Goal: Task Accomplishment & Management: Complete application form

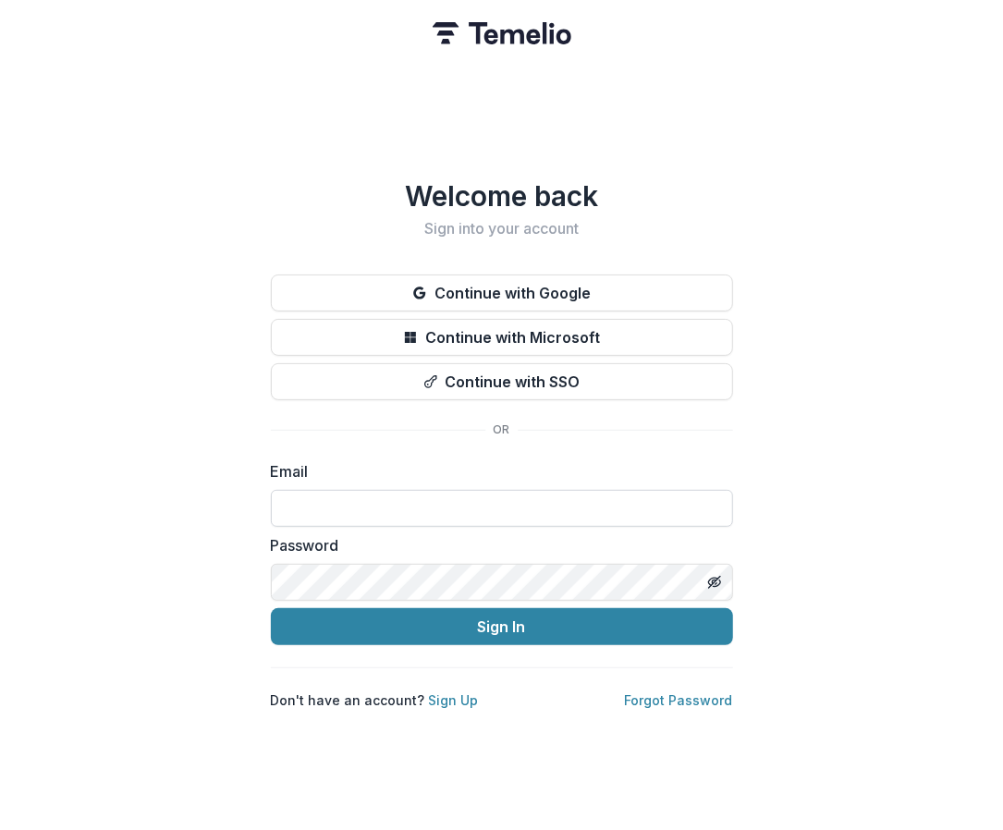
click at [366, 505] on input at bounding box center [502, 508] width 462 height 37
paste input "**********"
click at [294, 500] on input "**********" at bounding box center [502, 508] width 462 height 37
type input "**********"
click at [327, 555] on div "Password" at bounding box center [502, 568] width 462 height 67
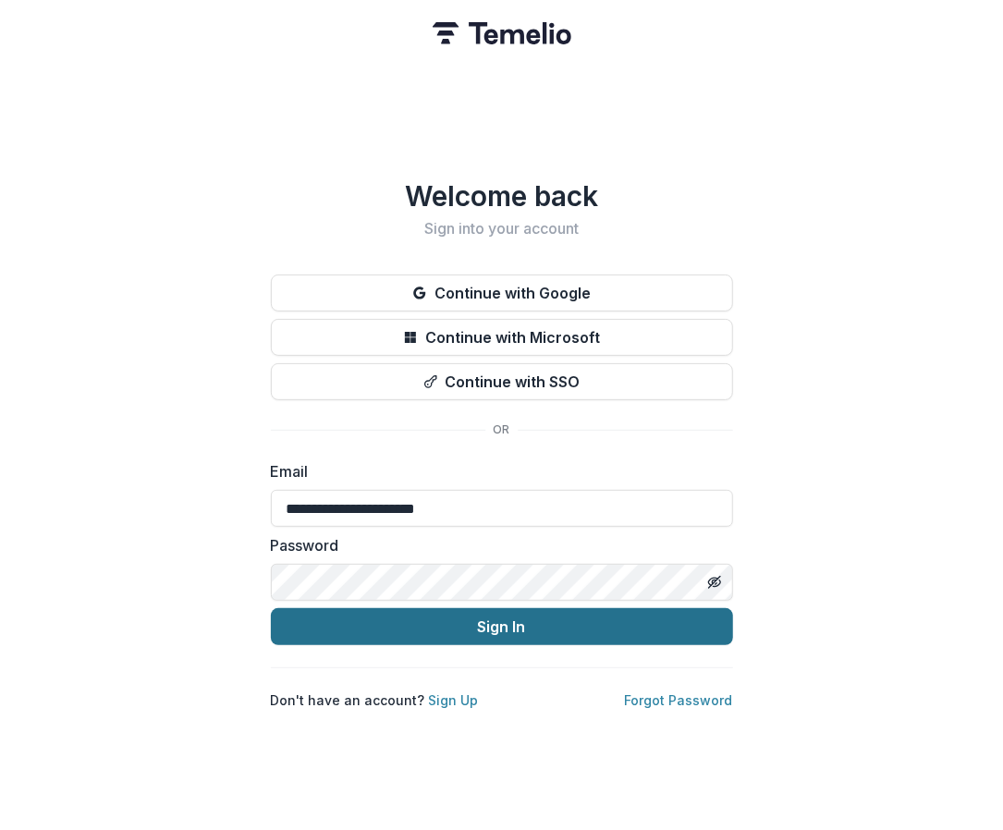
click at [498, 617] on button "Sign In" at bounding box center [502, 626] width 462 height 37
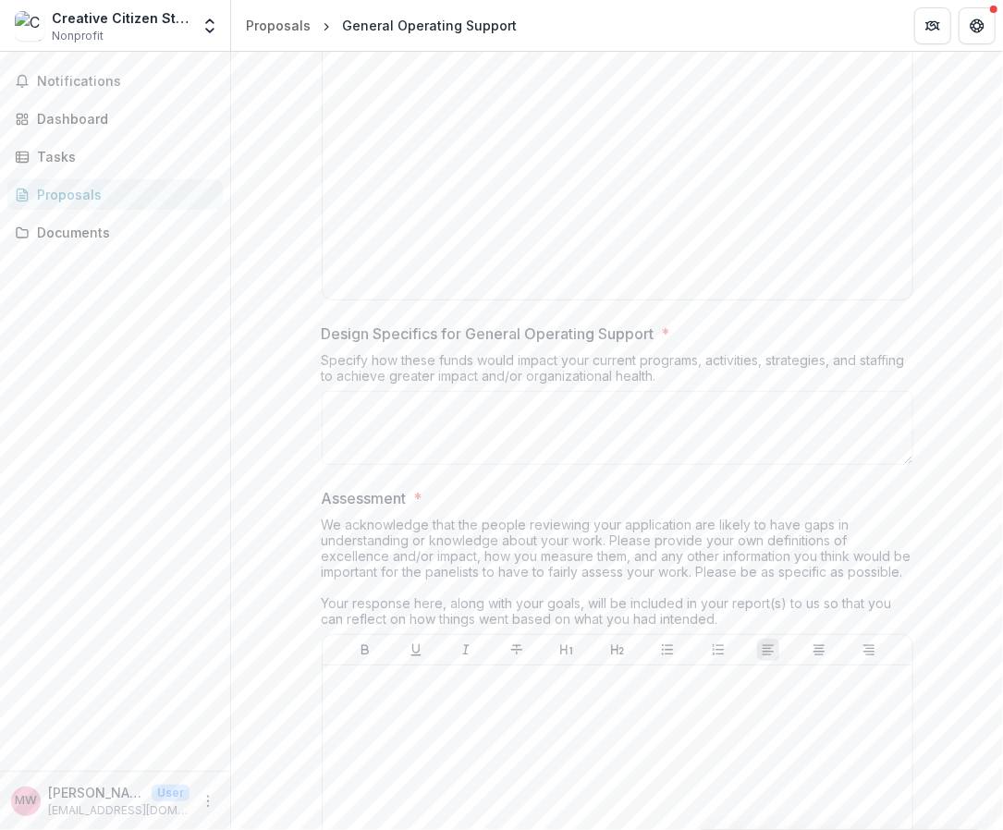
scroll to position [4401, 0]
click at [538, 467] on textarea "Design Specifics for General Operating Support *" at bounding box center [618, 430] width 592 height 74
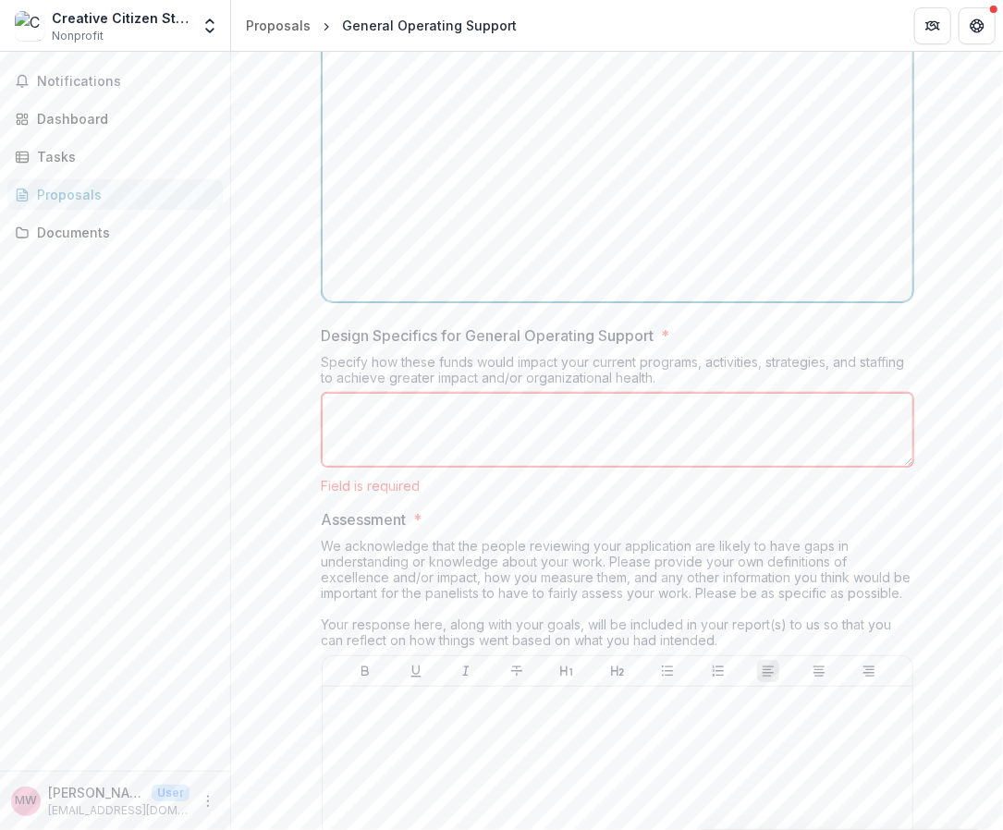
click at [557, 200] on div at bounding box center [617, 155] width 575 height 277
click at [533, 248] on div at bounding box center [617, 155] width 575 height 277
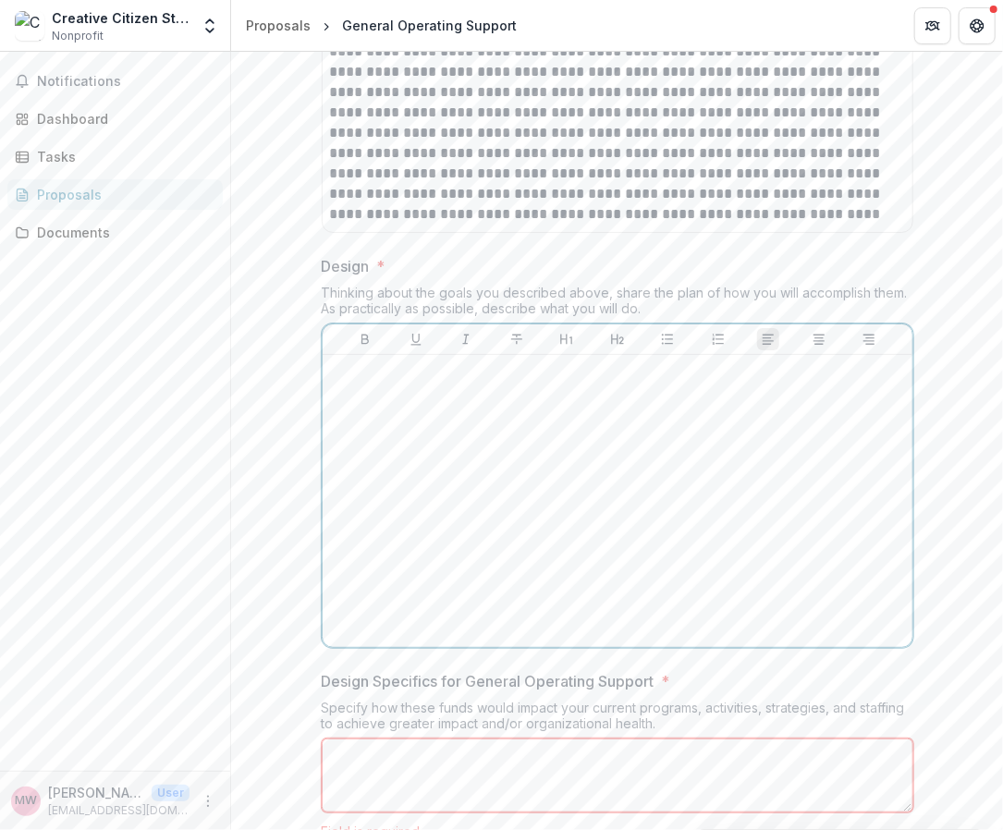
scroll to position [4050, 0]
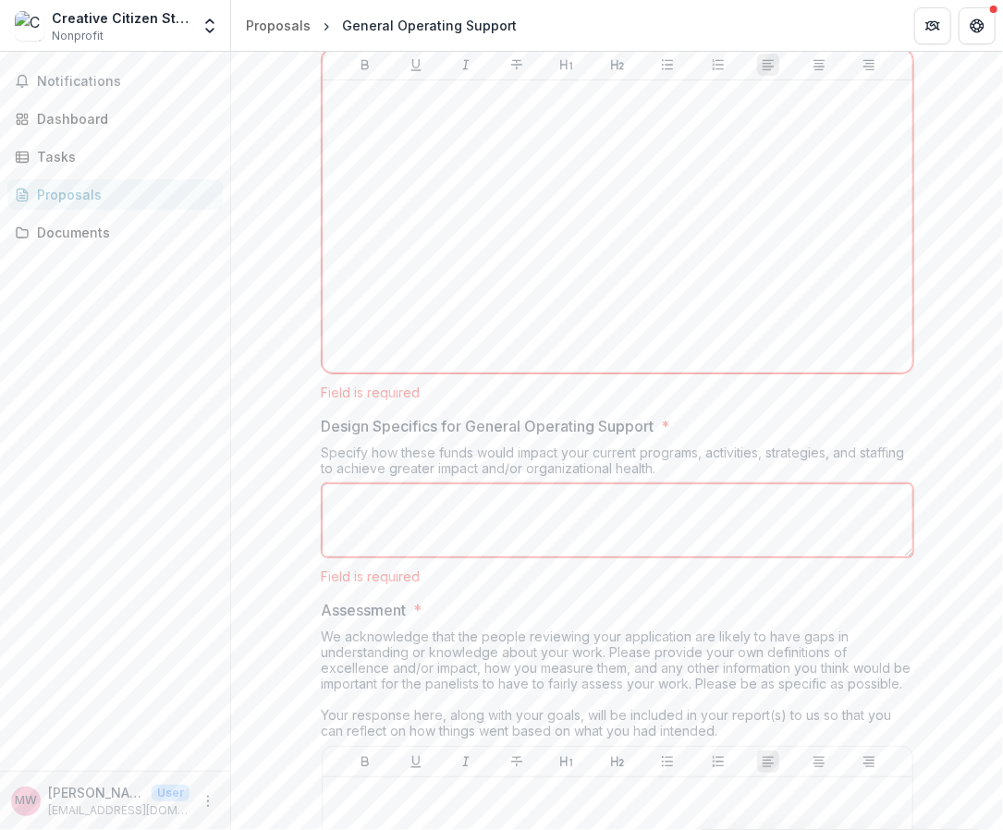
scroll to position [4329, 0]
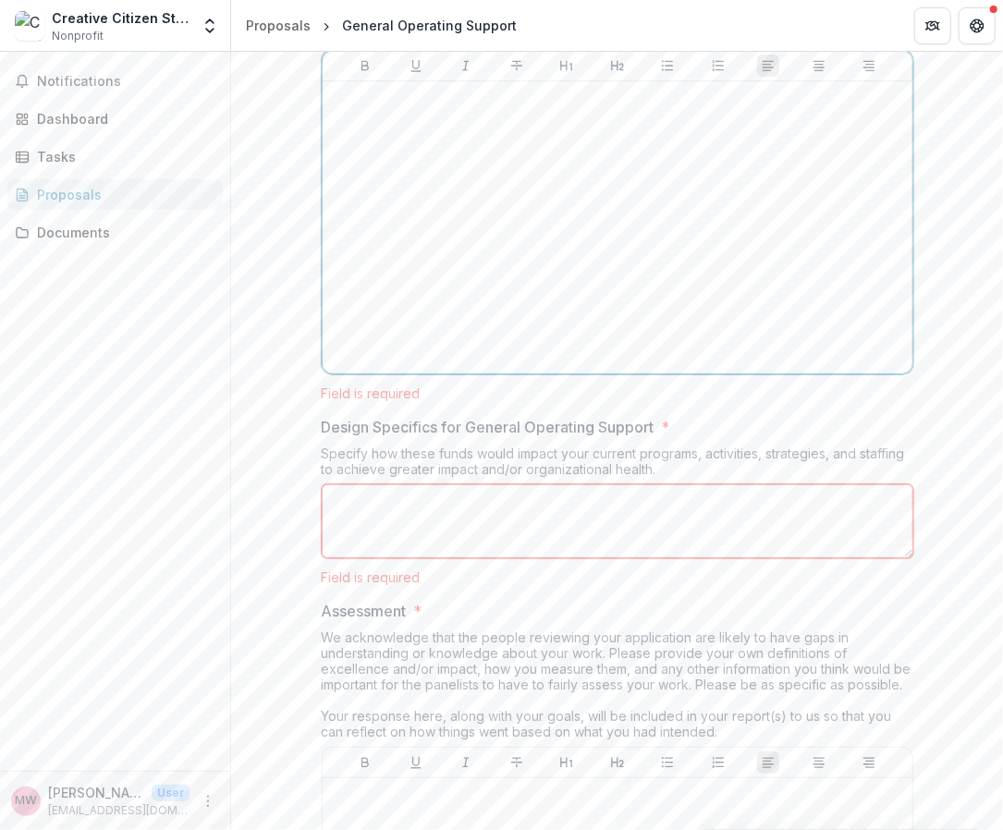
click at [511, 358] on div at bounding box center [617, 227] width 575 height 277
click at [429, 366] on div at bounding box center [617, 227] width 575 height 277
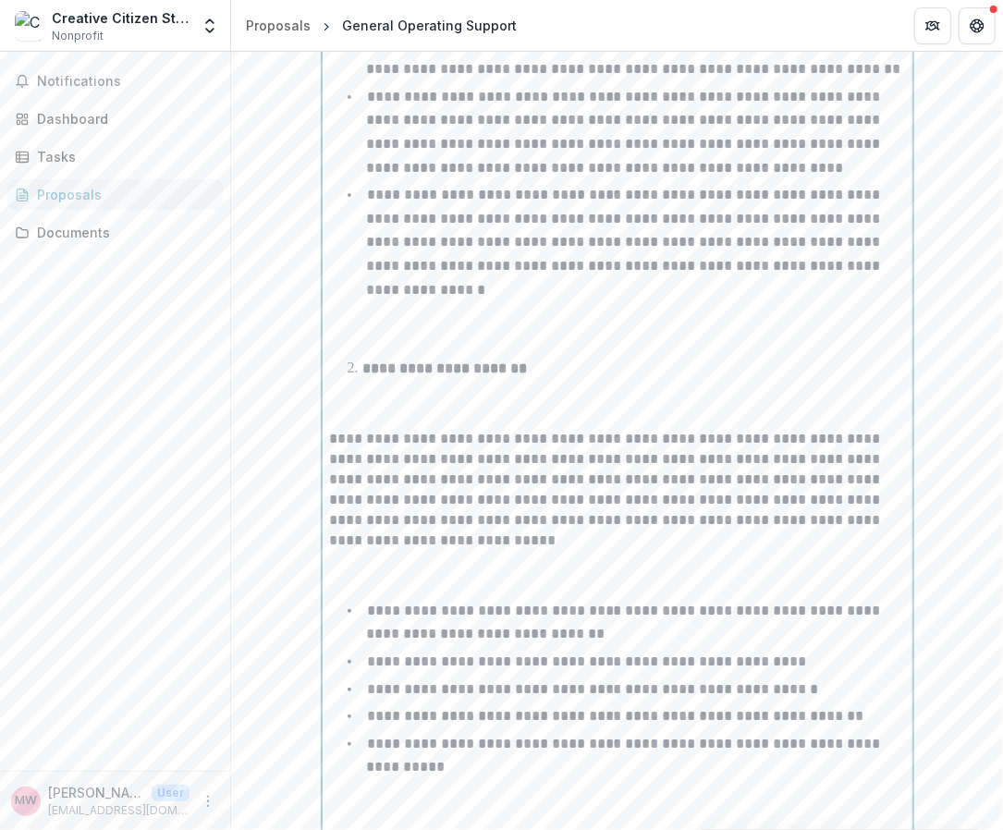
scroll to position [4515, 0]
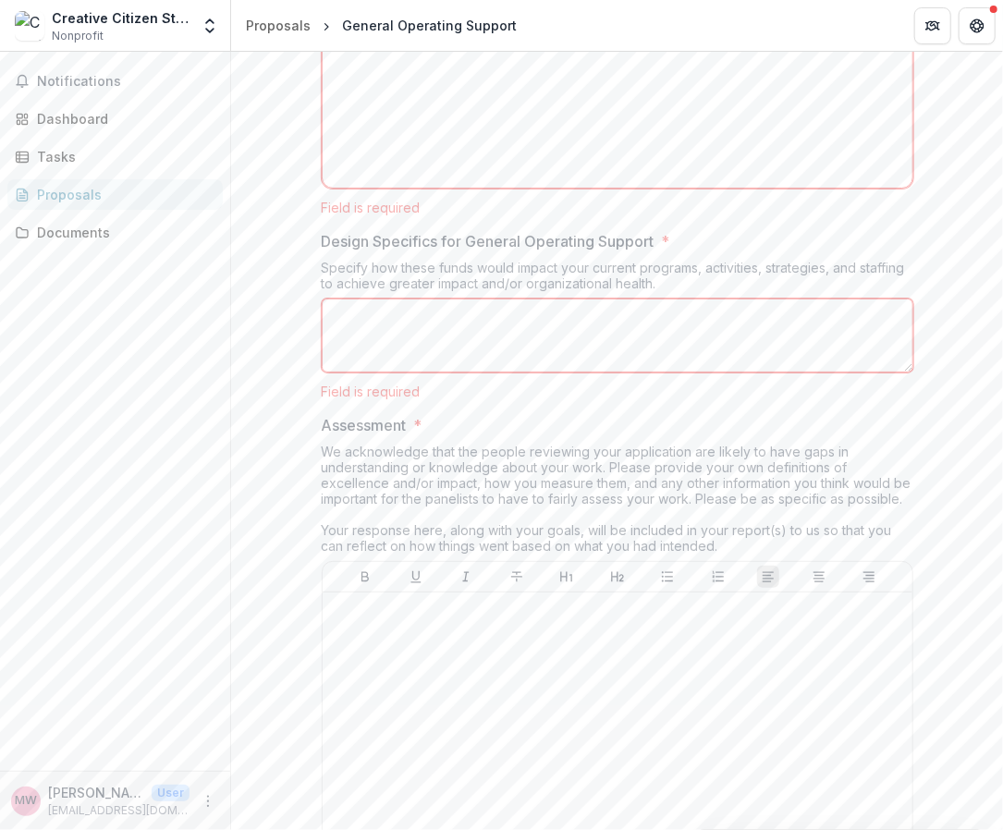
click at [431, 373] on textarea "Design Specifics for General Operating Support *" at bounding box center [618, 336] width 592 height 74
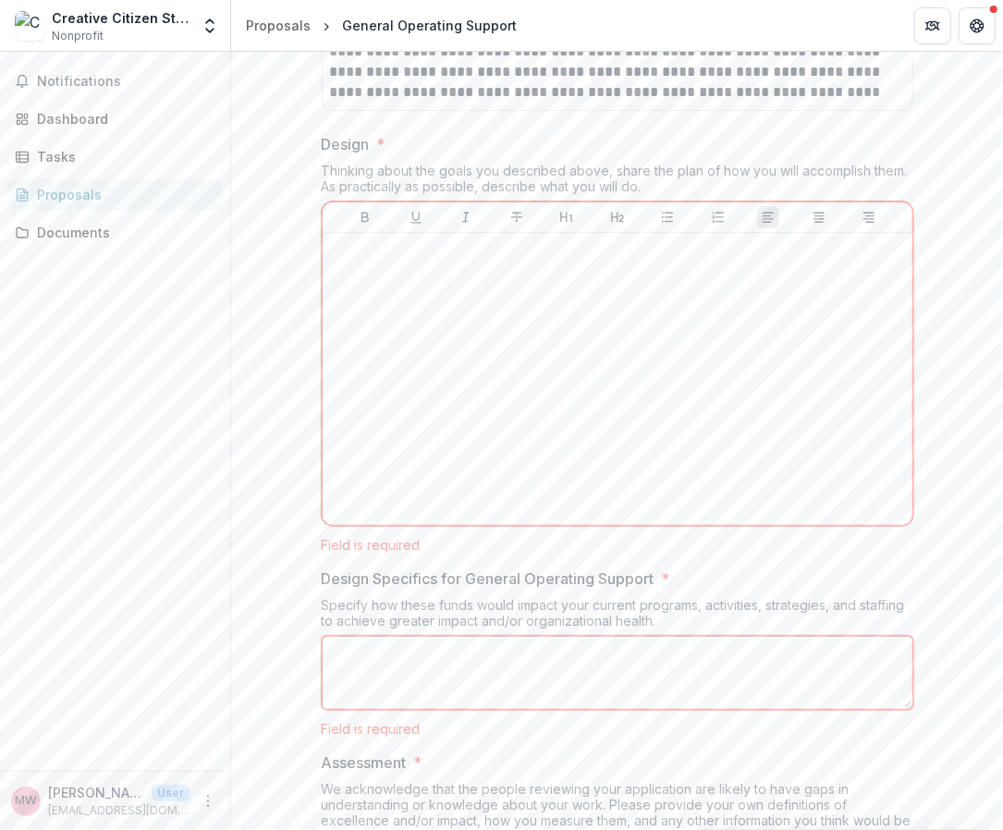
scroll to position [3590, 0]
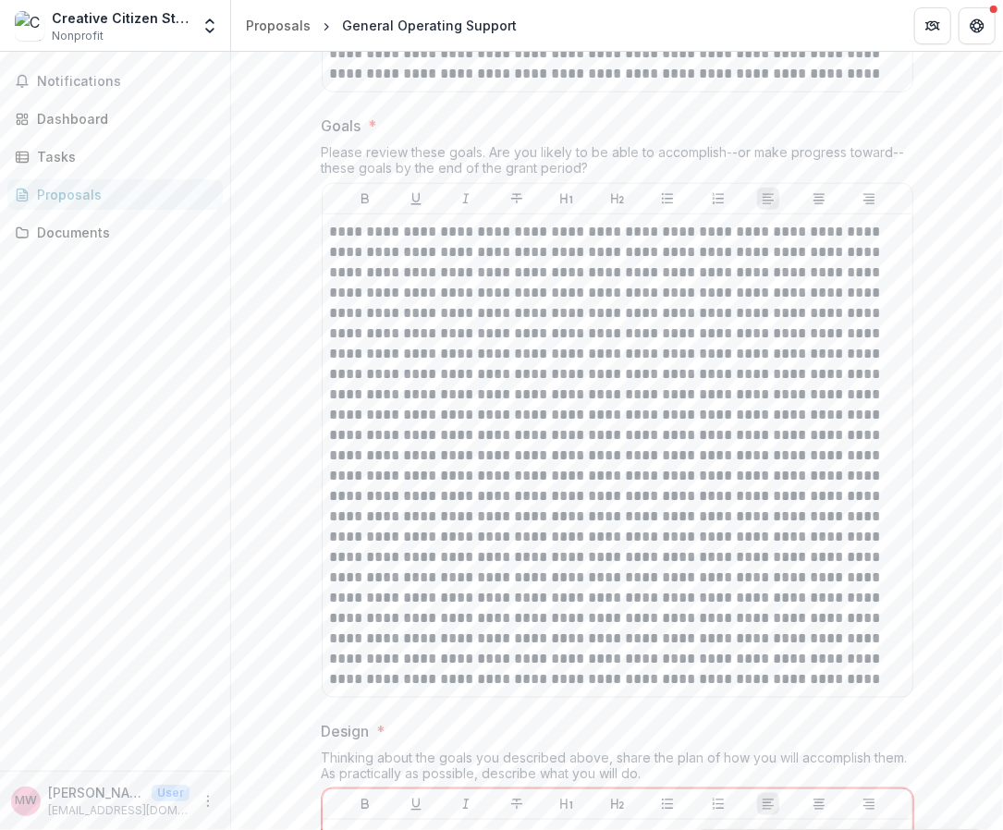
click at [105, 193] on div "Proposals" at bounding box center [122, 194] width 171 height 19
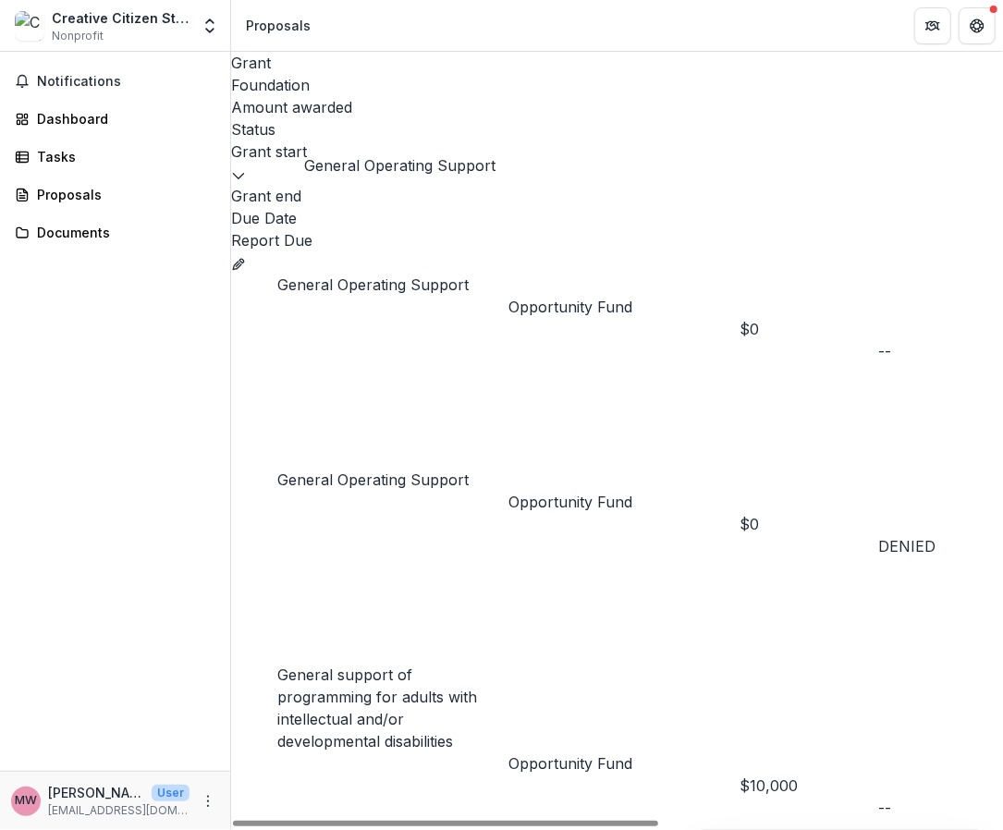
click at [412, 276] on link "General Operating Support" at bounding box center [372, 285] width 191 height 18
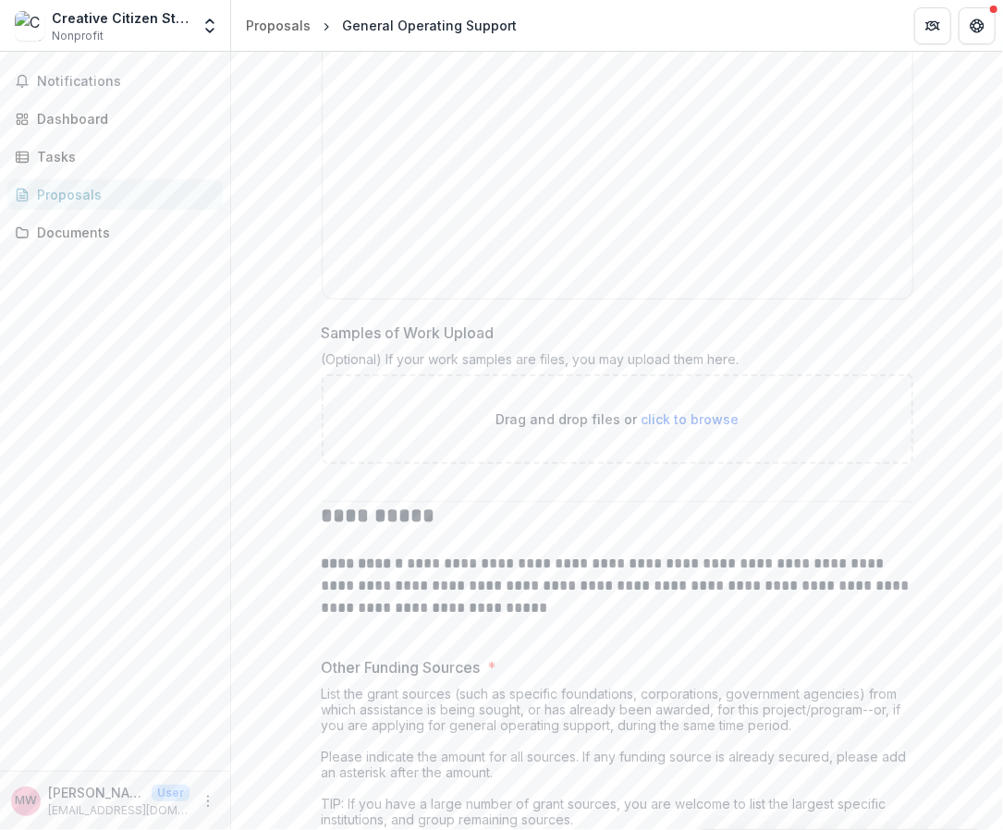
scroll to position [6042, 0]
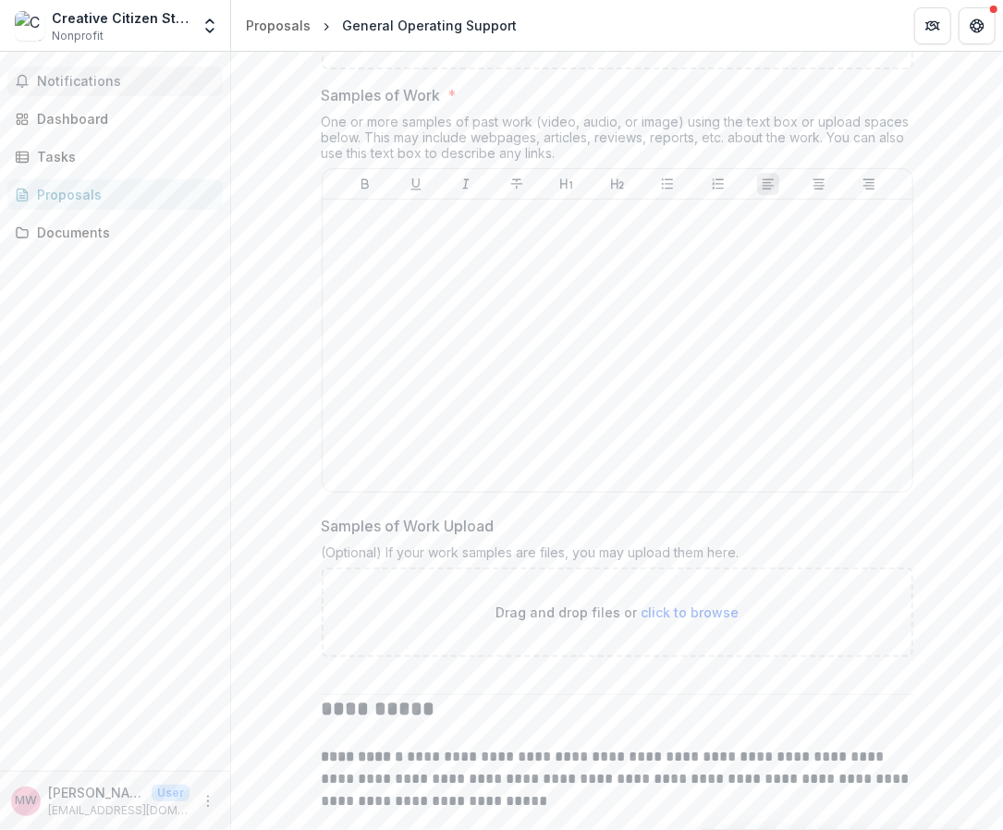
click at [68, 78] on span "Notifications" at bounding box center [126, 82] width 178 height 16
click at [63, 162] on div "Tasks" at bounding box center [122, 156] width 171 height 19
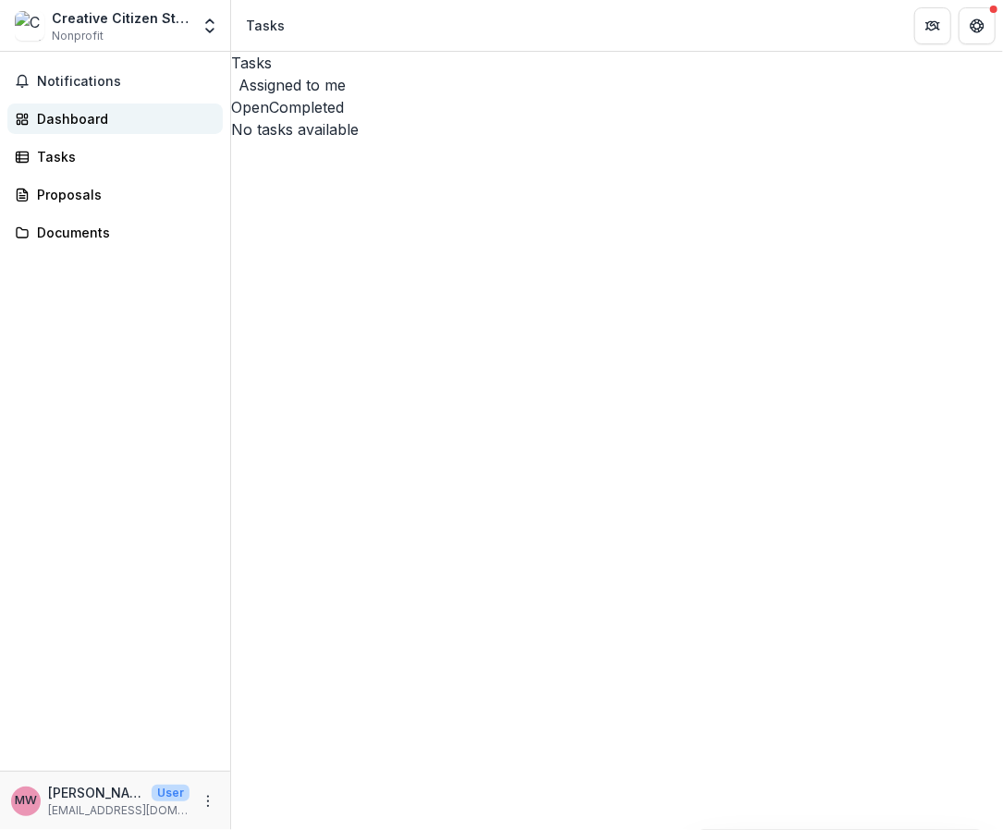
click at [110, 125] on div "Dashboard" at bounding box center [122, 118] width 171 height 19
